Goal: Transaction & Acquisition: Purchase product/service

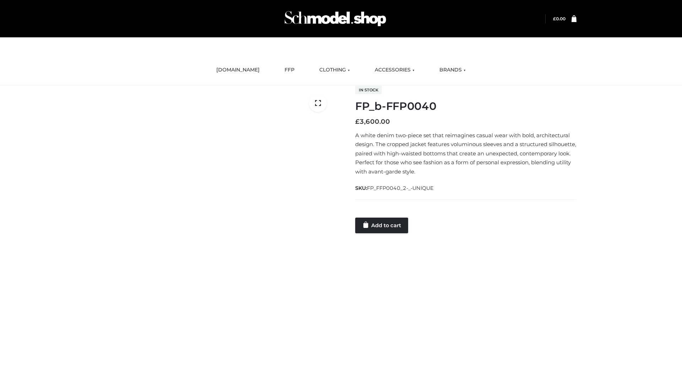
click at [382, 225] on link "Add to cart" at bounding box center [381, 225] width 53 height 16
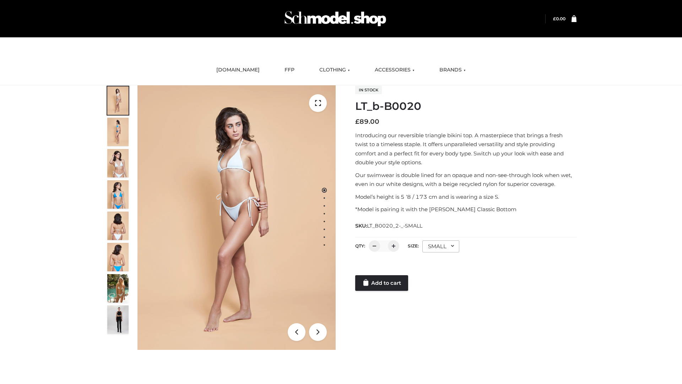
click at [382, 283] on link "Add to cart" at bounding box center [381, 283] width 53 height 16
